Goal: Task Accomplishment & Management: Use online tool/utility

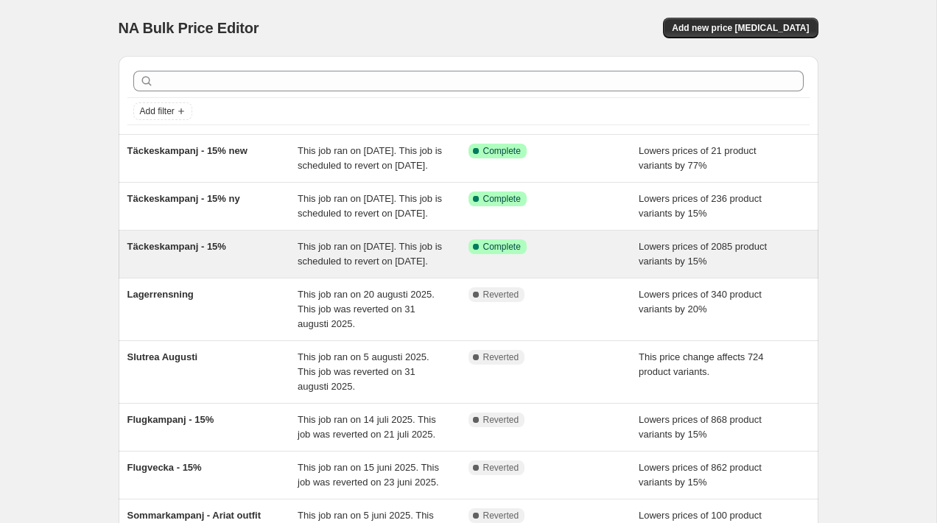
click at [185, 252] on span "Täckeskampanj - 15%" at bounding box center [176, 246] width 99 height 11
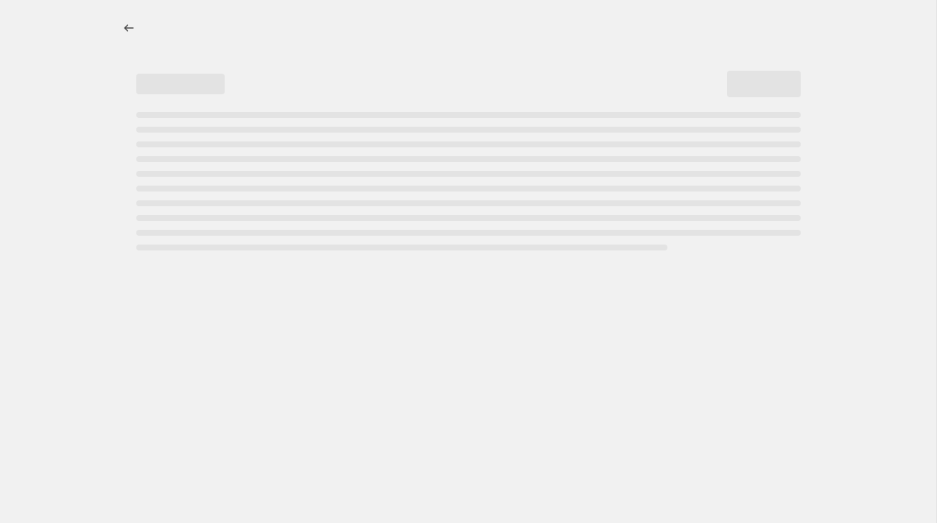
select select "percentage"
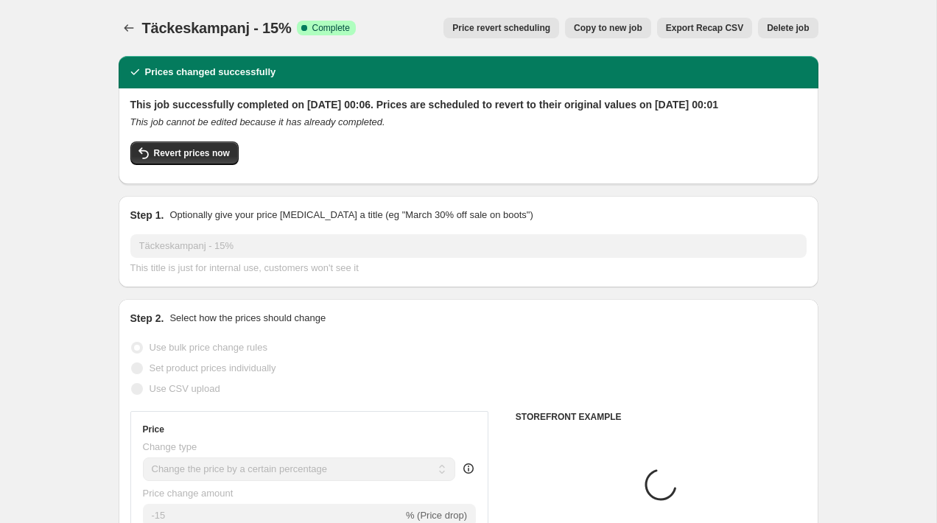
select select "collection"
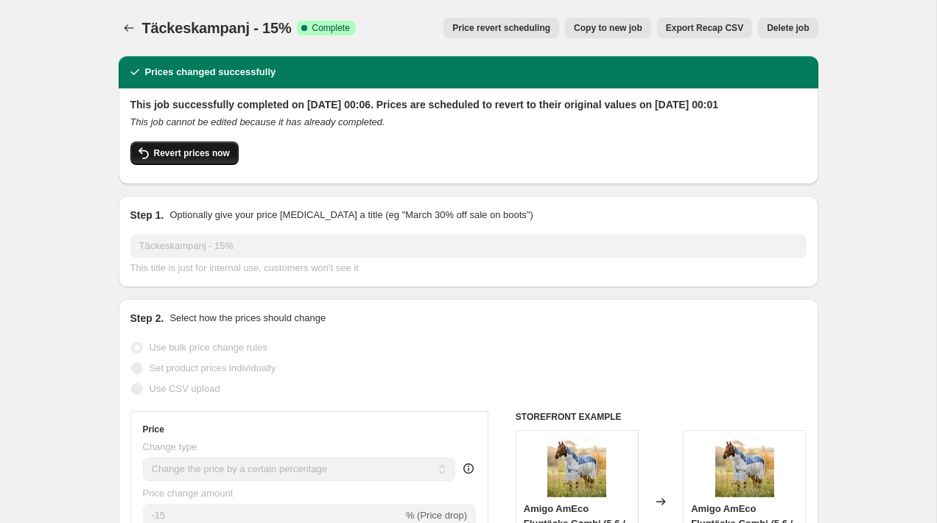
click at [184, 159] on span "Revert prices now" at bounding box center [192, 153] width 76 height 12
checkbox input "false"
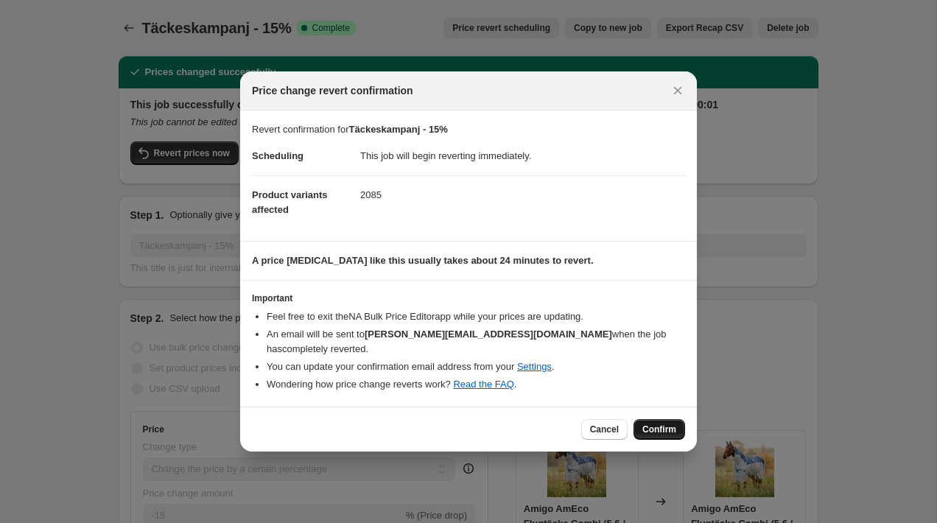
click at [646, 426] on span "Confirm" at bounding box center [660, 430] width 34 height 12
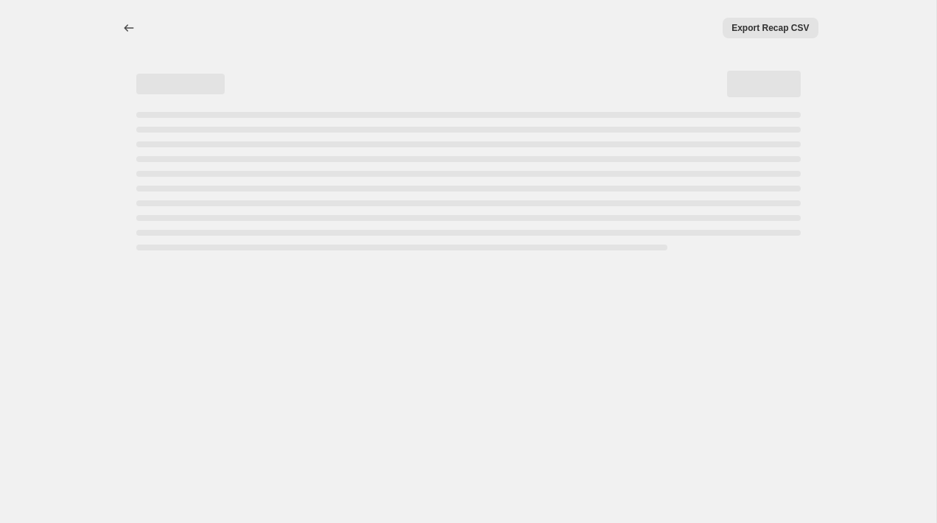
select select "percentage"
select select "collection"
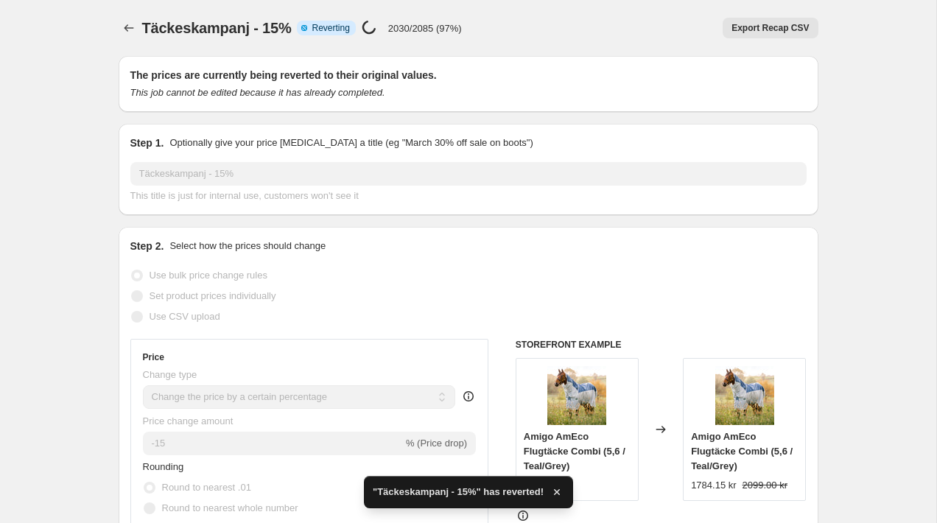
checkbox input "true"
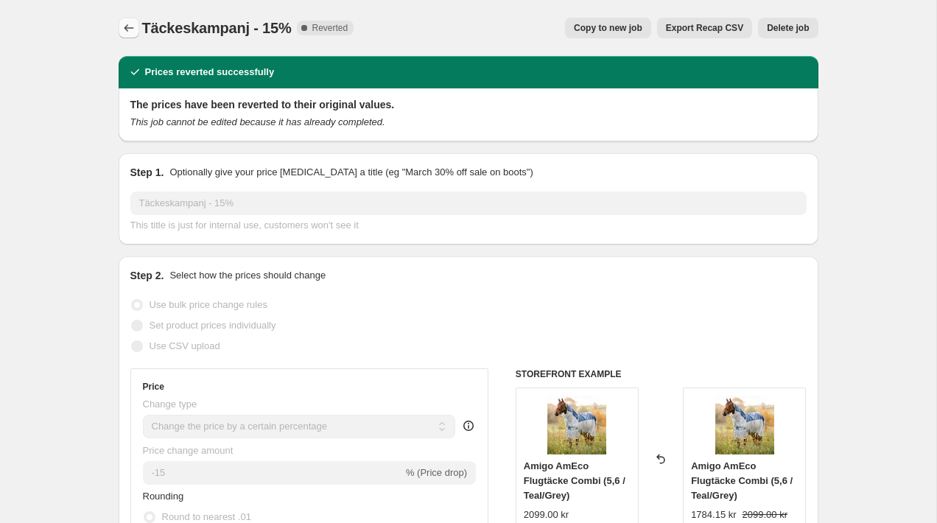
click at [126, 30] on icon "Price change jobs" at bounding box center [129, 27] width 10 height 7
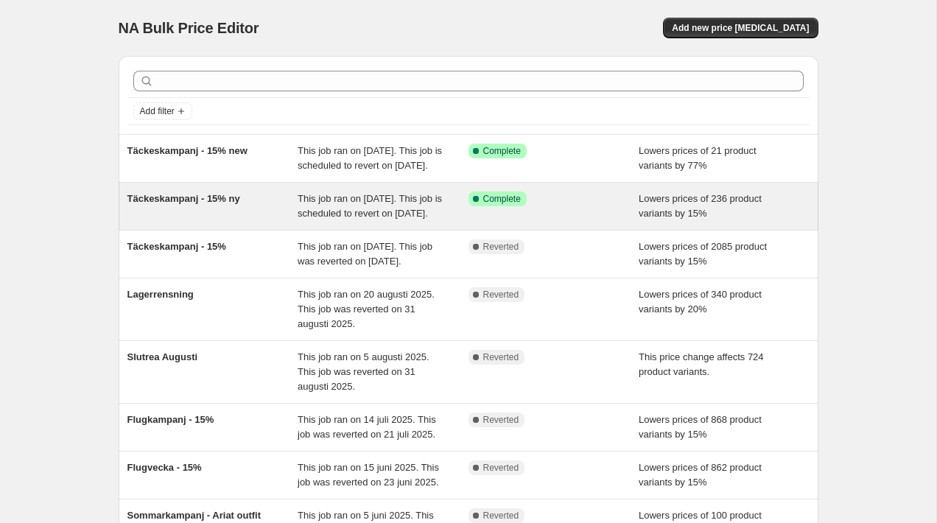
click at [207, 204] on span "Täckeskampanj - 15% ny" at bounding box center [183, 198] width 113 height 11
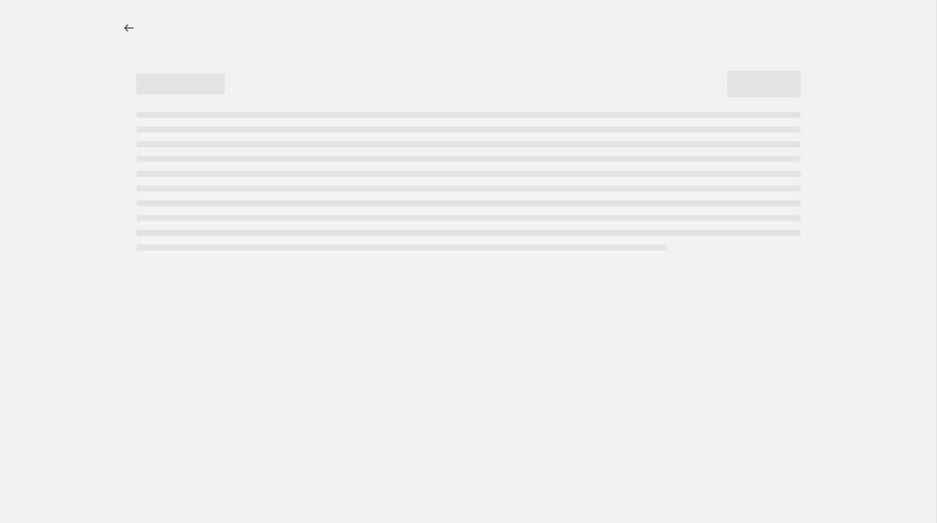
select select "percentage"
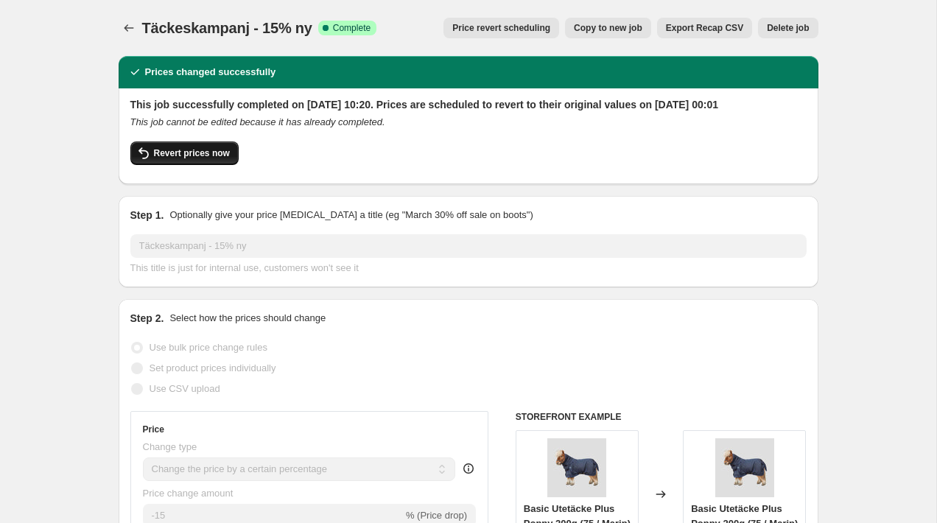
click at [207, 165] on button "Revert prices now" at bounding box center [184, 153] width 108 height 24
checkbox input "false"
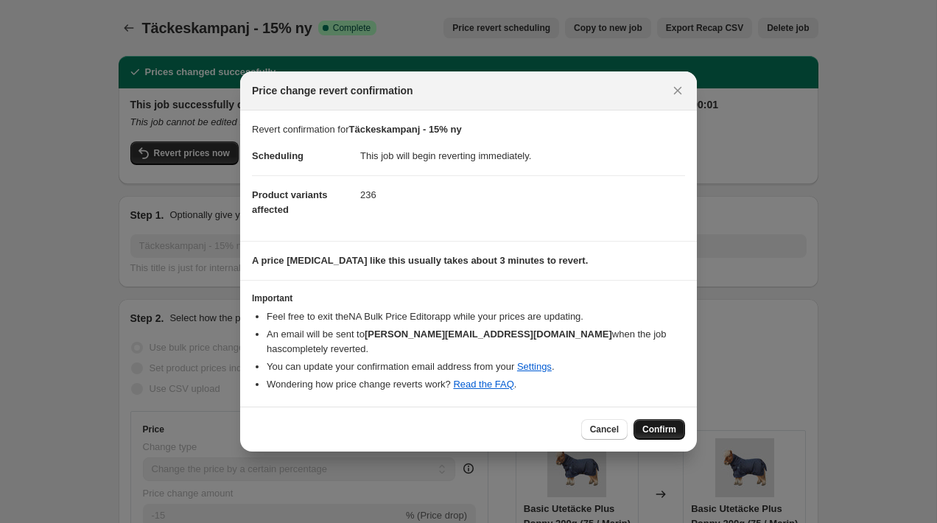
click at [657, 419] on button "Confirm" at bounding box center [660, 429] width 52 height 21
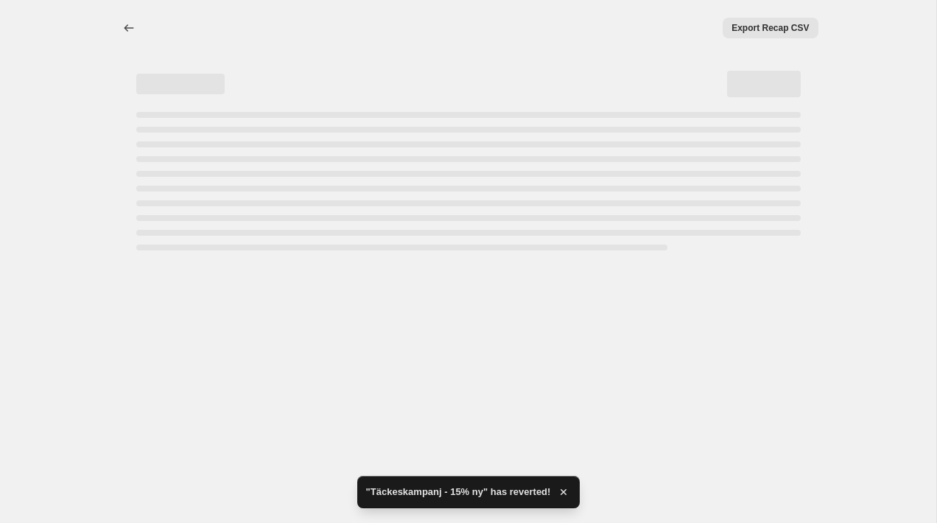
select select "percentage"
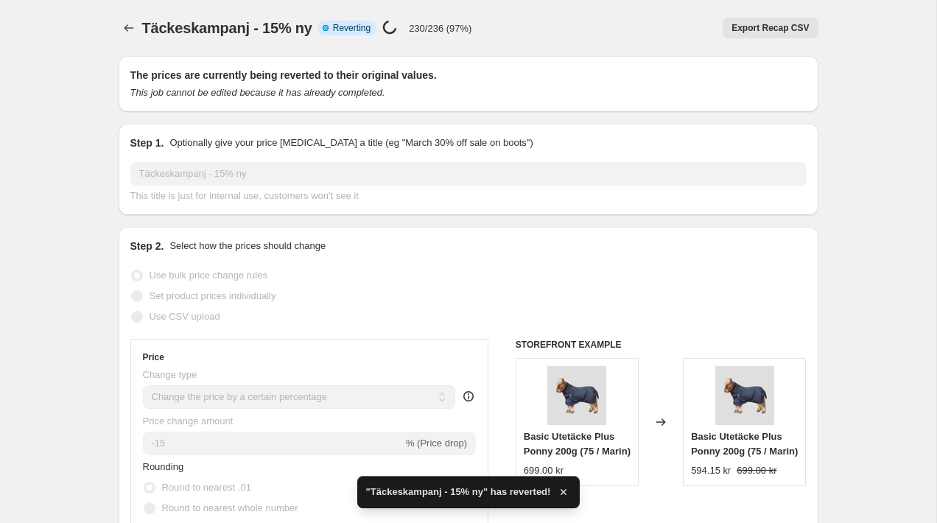
checkbox input "true"
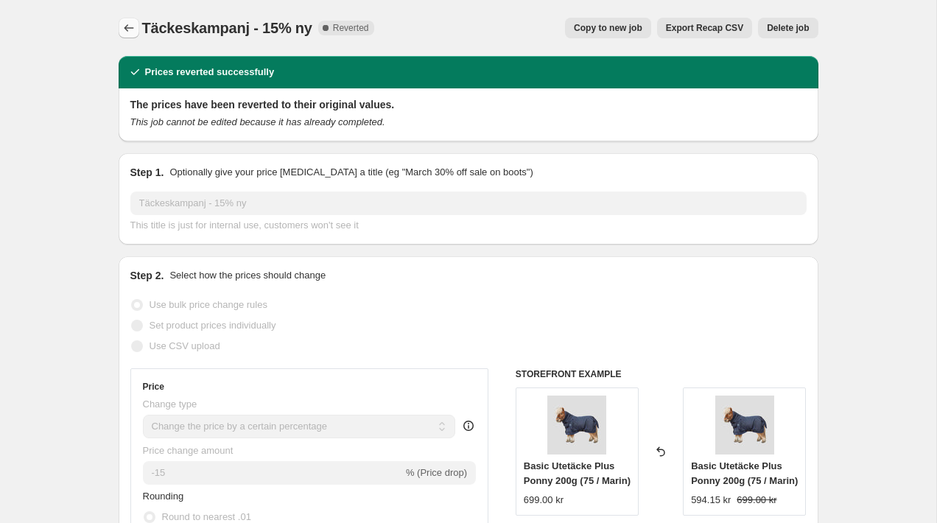
click at [138, 21] on button "Price change jobs" at bounding box center [129, 28] width 21 height 21
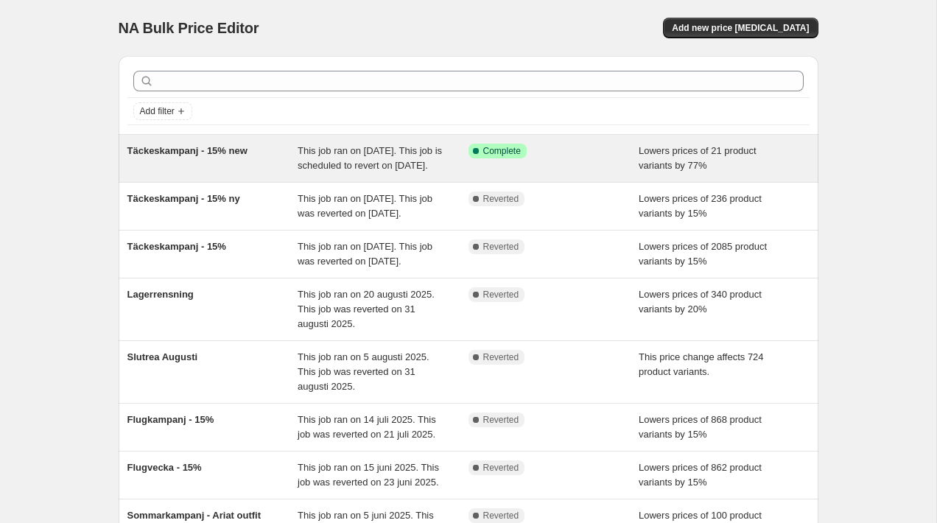
click at [192, 151] on span "Täckeskampanj - 15% new" at bounding box center [187, 150] width 120 height 11
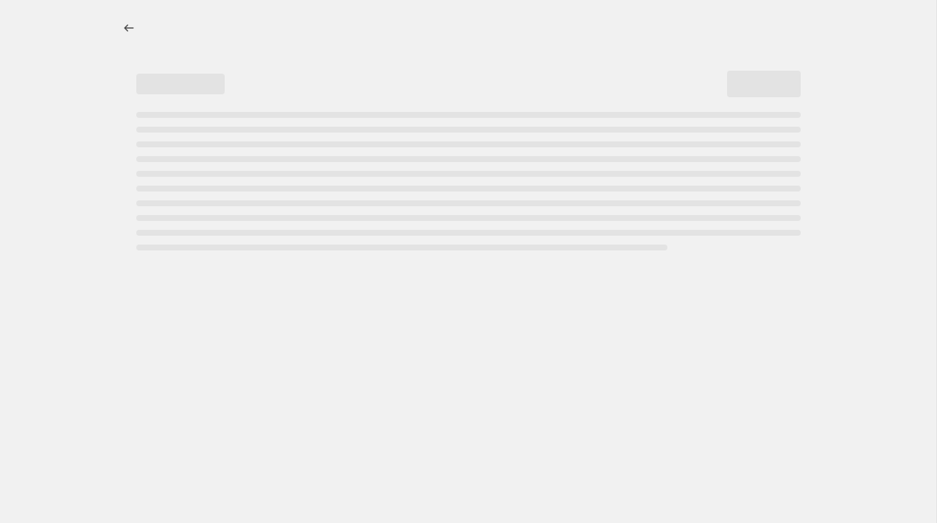
select select "percentage"
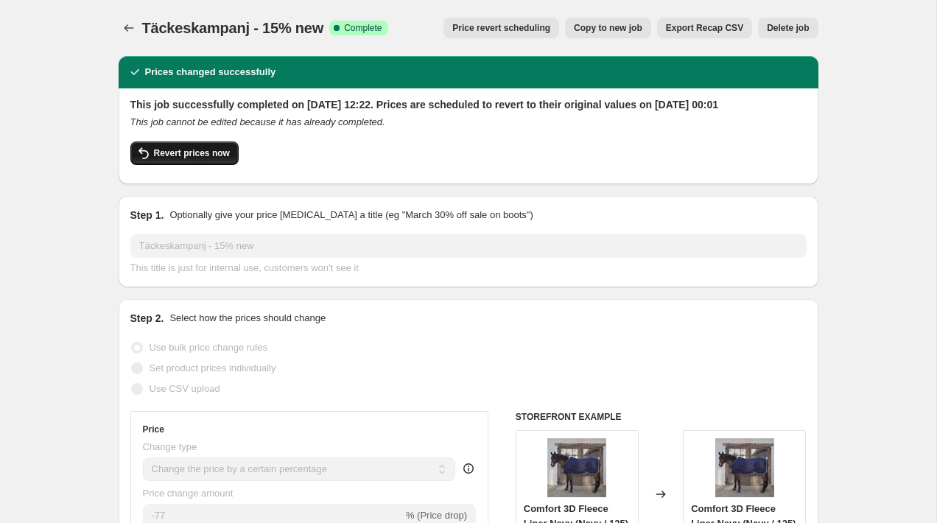
click at [191, 159] on span "Revert prices now" at bounding box center [192, 153] width 76 height 12
checkbox input "false"
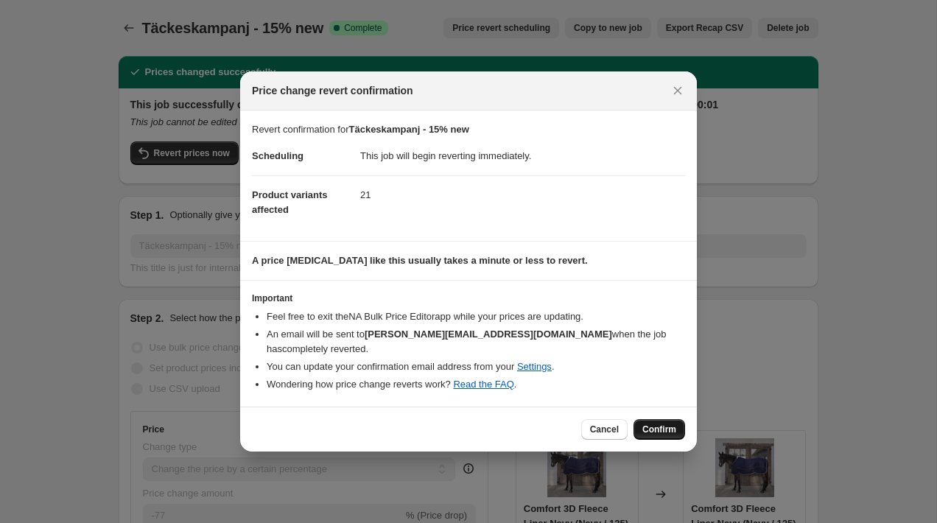
click at [665, 419] on button "Confirm" at bounding box center [660, 429] width 52 height 21
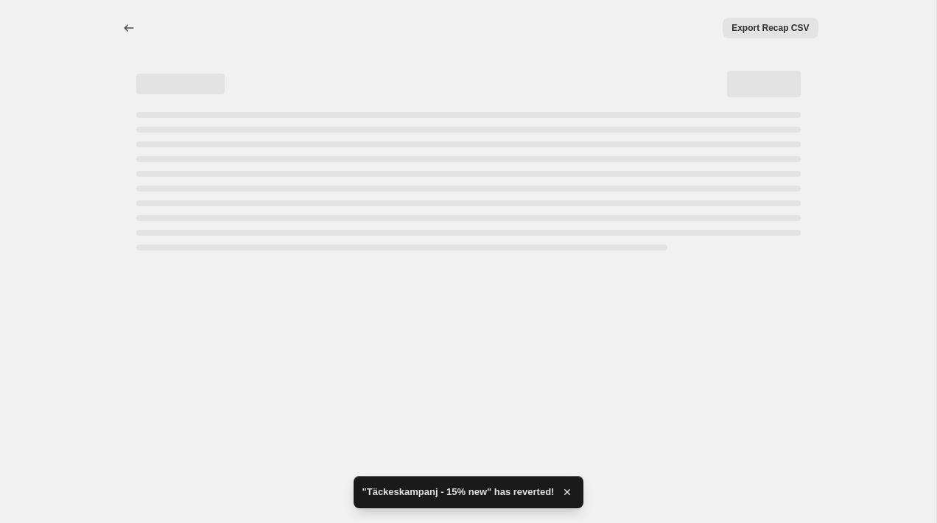
select select "percentage"
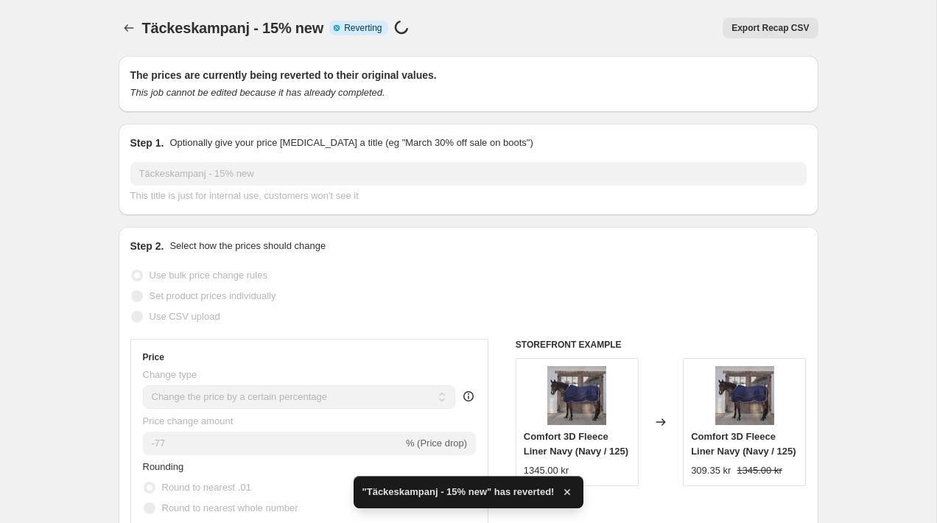
checkbox input "true"
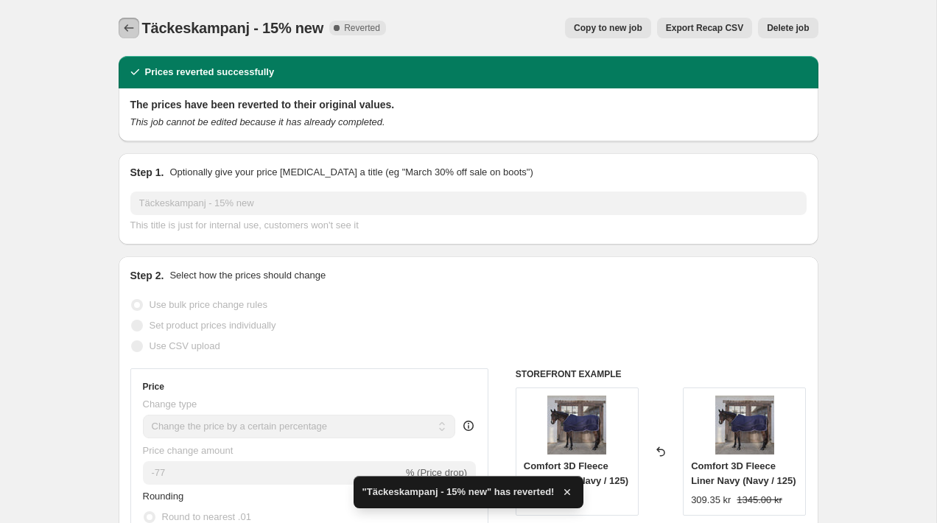
click at [119, 35] on button "Price change jobs" at bounding box center [129, 28] width 21 height 21
